Goal: Navigation & Orientation: Find specific page/section

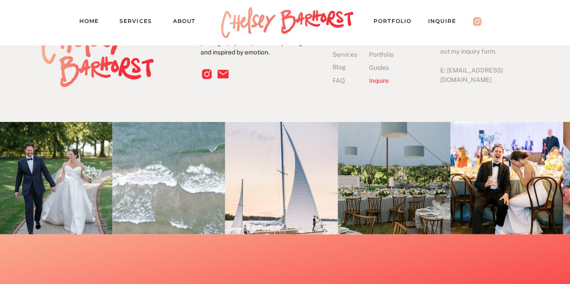
scroll to position [2947, 0]
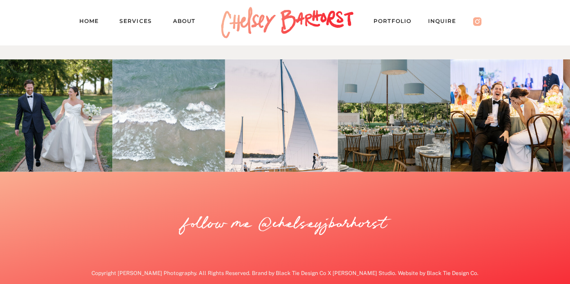
click at [184, 21] on nav "About" at bounding box center [188, 22] width 31 height 13
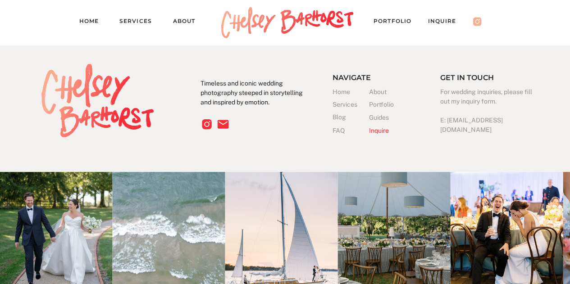
scroll to position [1789, 0]
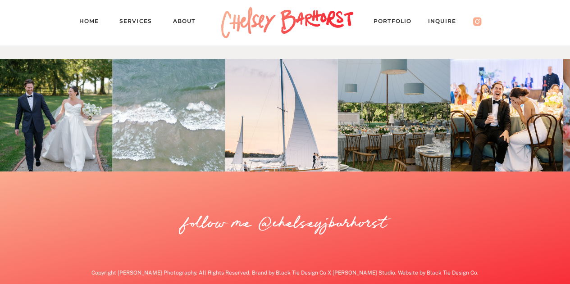
click at [202, 18] on nav "About" at bounding box center [188, 22] width 31 height 13
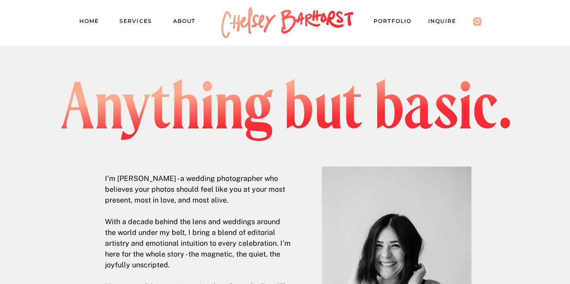
click at [380, 17] on nav "PORTFOLIO" at bounding box center [396, 22] width 47 height 13
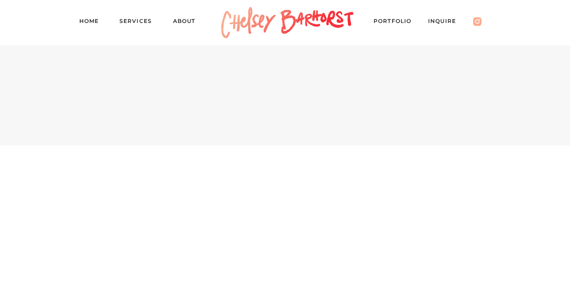
scroll to position [3681, 0]
